Goal: Transaction & Acquisition: Purchase product/service

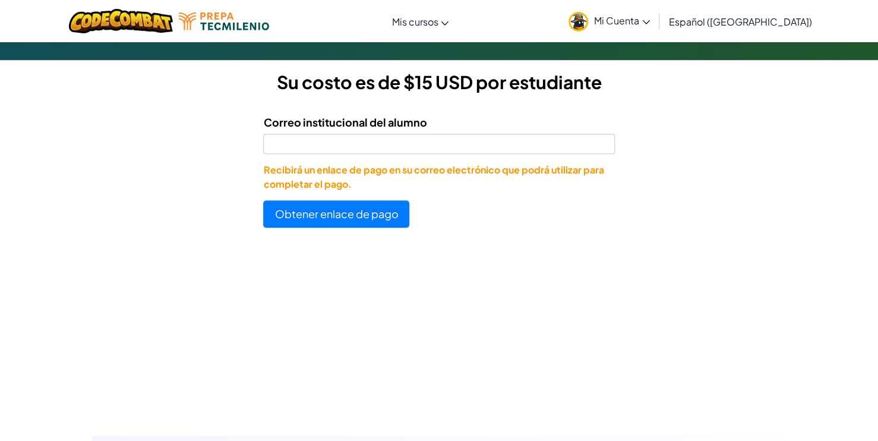
scroll to position [318, 0]
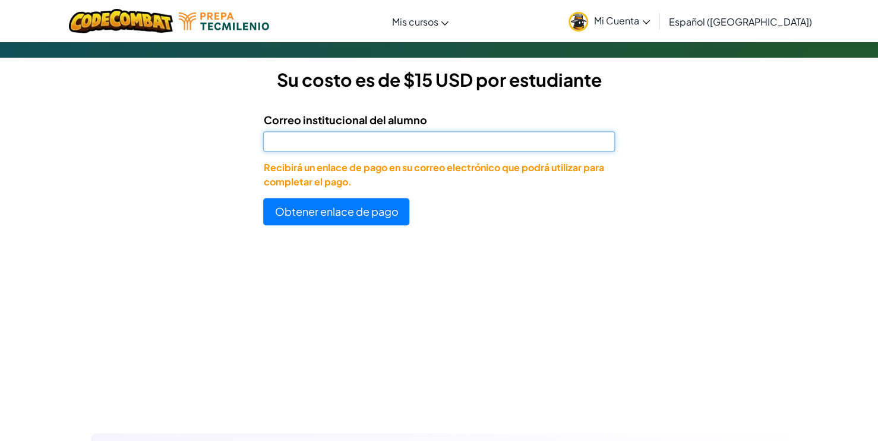
click at [463, 135] on input "Correo institucional del alumno" at bounding box center [438, 141] width 351 height 20
click at [280, 144] on input "[EMAIL_ADDRESS][DOMAIN_NAME]" at bounding box center [438, 141] width 351 height 20
click at [402, 148] on input "[EMAIL_ADDRESS][DOMAIN_NAME]" at bounding box center [438, 141] width 351 height 20
type input "[EMAIL_ADDRESS][DOMAIN_NAME]"
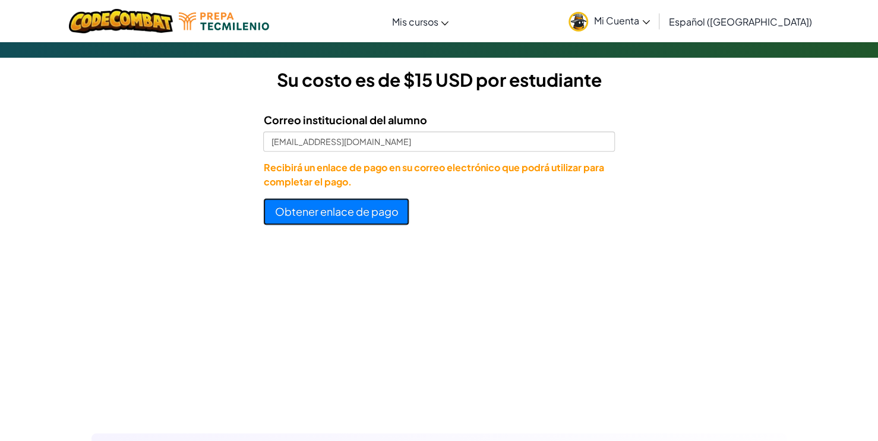
click at [351, 210] on button "Obtener enlace de pago" at bounding box center [336, 211] width 146 height 27
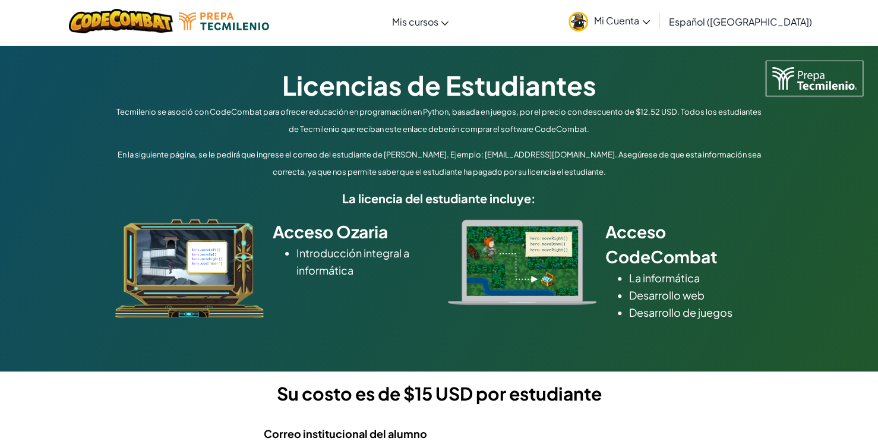
scroll to position [0, 0]
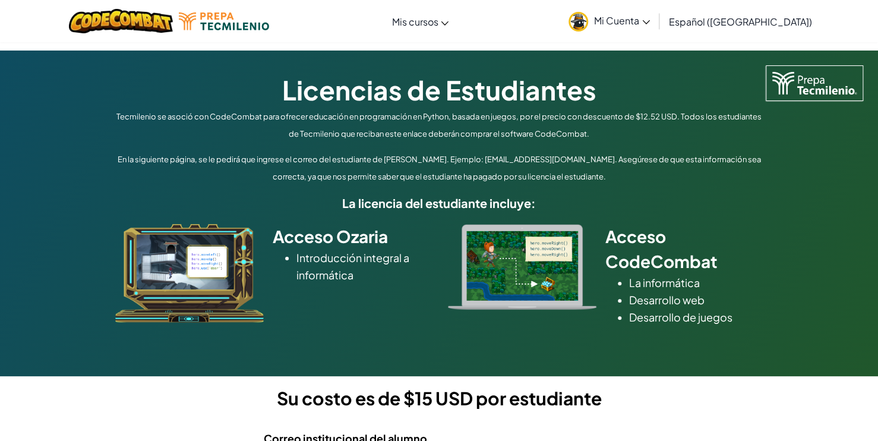
click at [636, 28] on link "Mi Cuenta" at bounding box center [608, 20] width 93 height 37
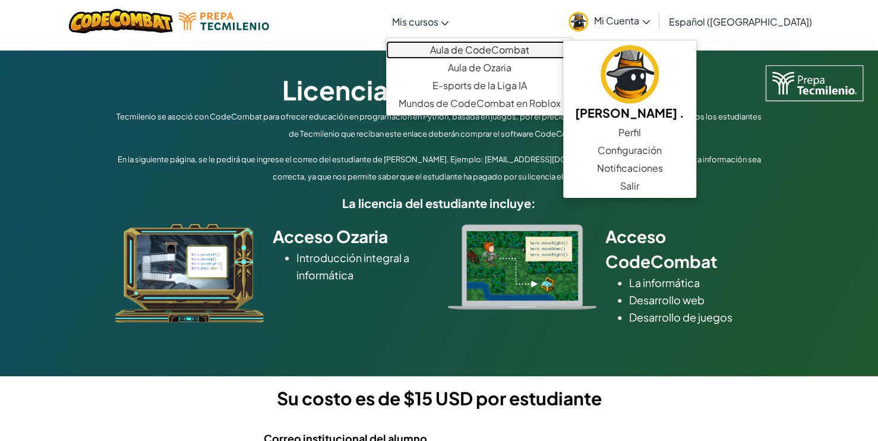
click at [465, 46] on link "Aula de CodeCombat" at bounding box center [479, 50] width 186 height 18
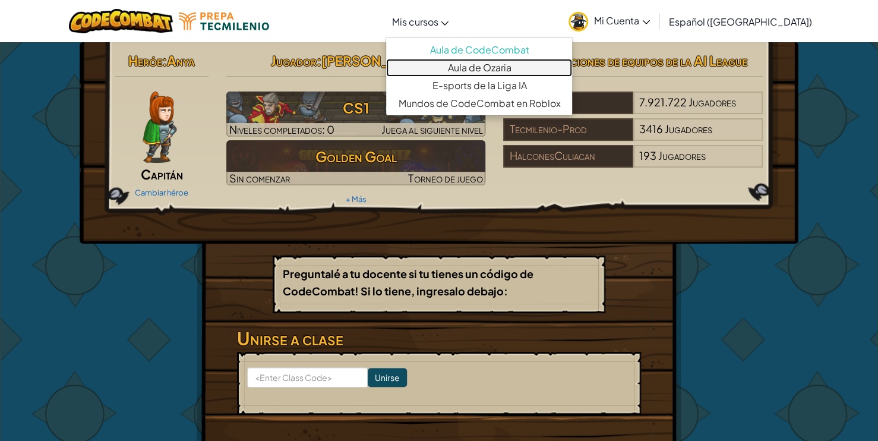
click at [480, 68] on link "Aula de Ozaria" at bounding box center [479, 68] width 186 height 18
